Goal: Information Seeking & Learning: Learn about a topic

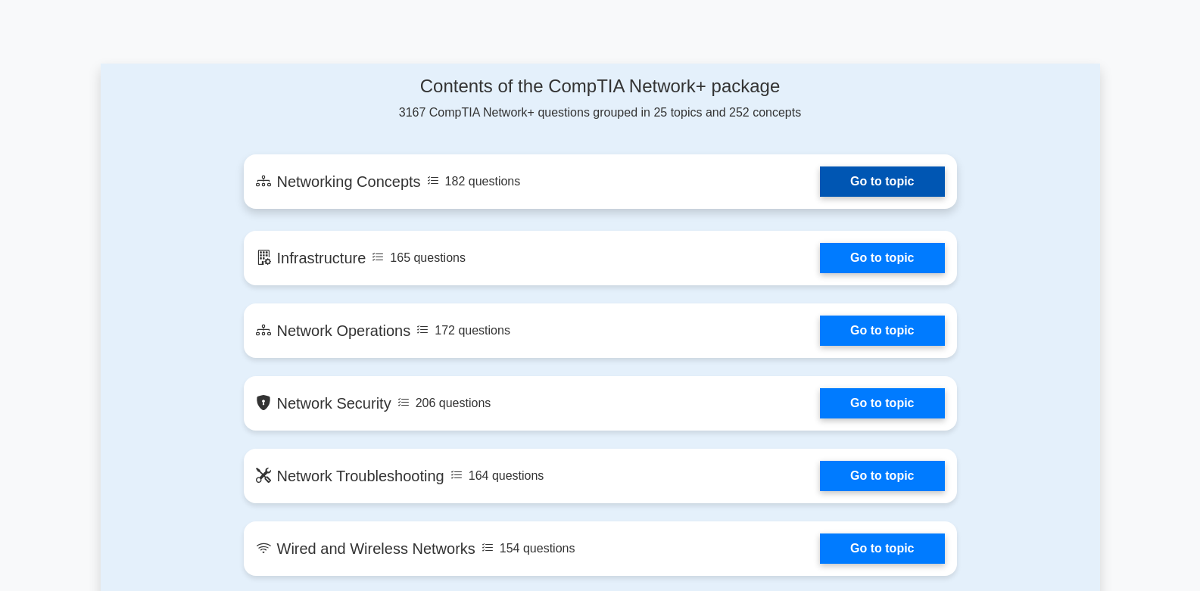
click at [882, 185] on link "Go to topic" at bounding box center [882, 182] width 124 height 30
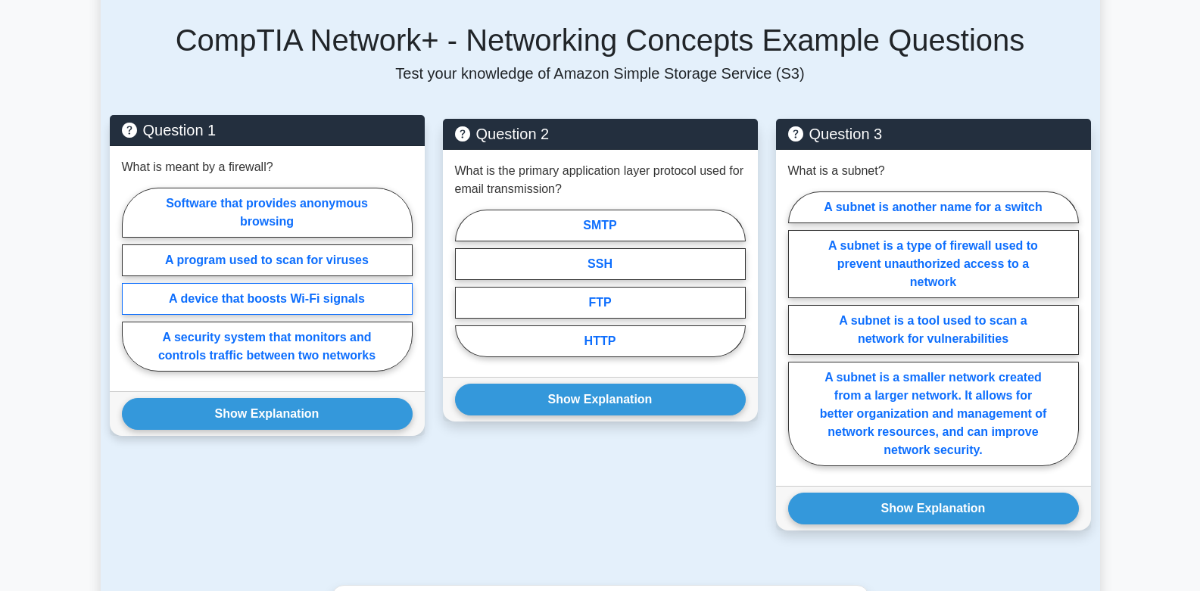
scroll to position [984, 0]
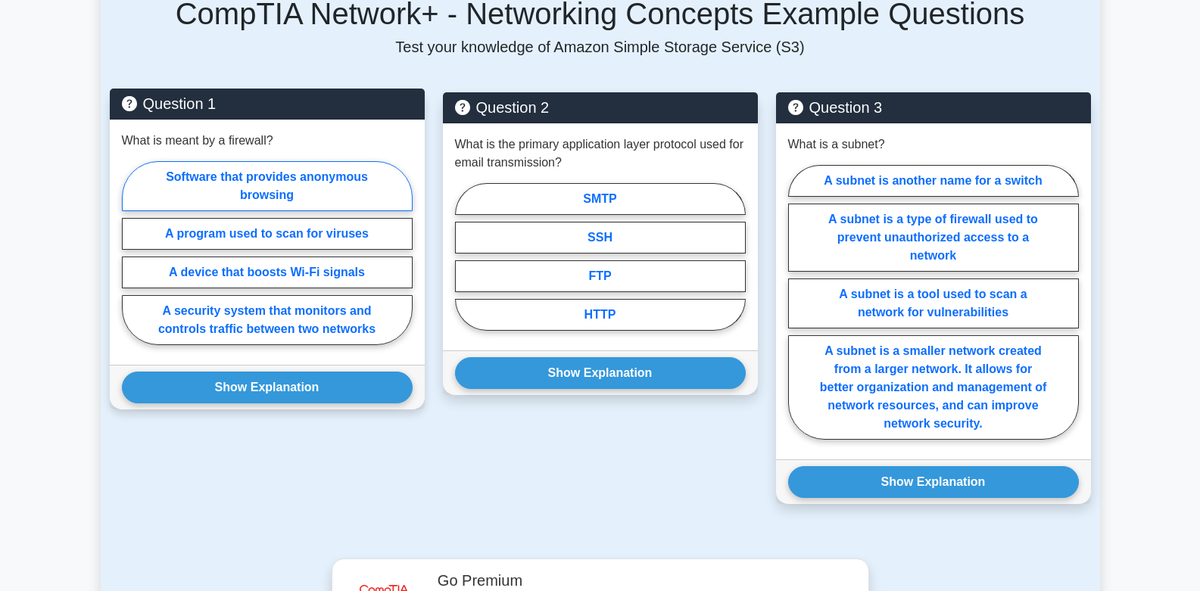
click at [344, 164] on label "Software that provides anonymous browsing" at bounding box center [267, 186] width 291 height 50
click at [132, 253] on input "Software that provides anonymous browsing" at bounding box center [127, 258] width 10 height 10
radio input "true"
